Goal: Task Accomplishment & Management: Manage account settings

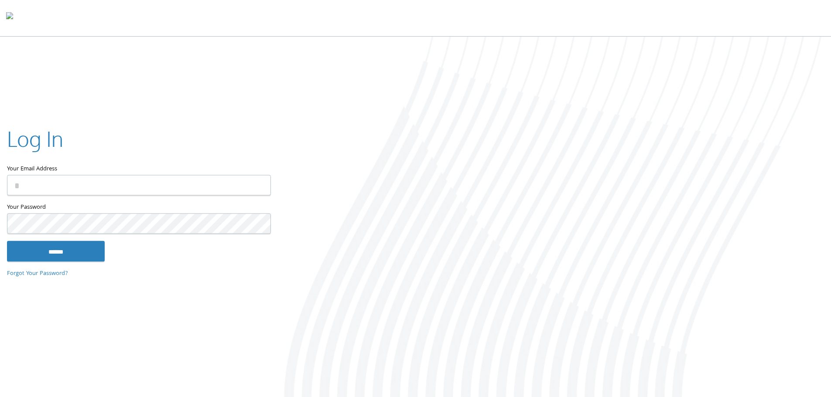
click at [115, 181] on input "Your Email Address" at bounding box center [139, 185] width 264 height 21
type input "**********"
click at [7, 241] on input "******" at bounding box center [56, 251] width 98 height 21
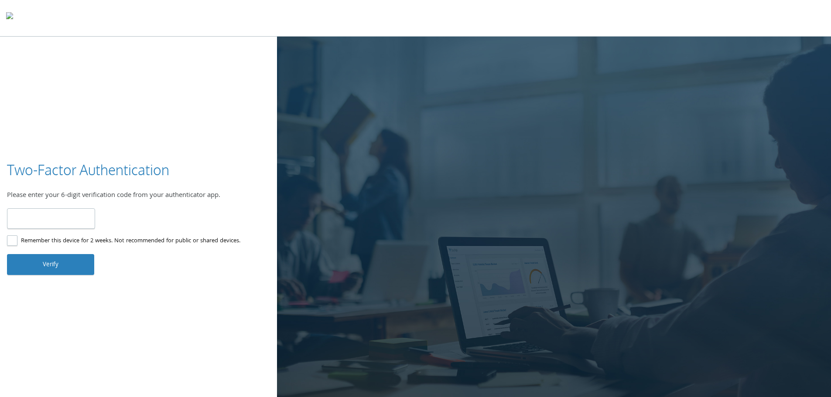
type input "******"
